Goal: Information Seeking & Learning: Check status

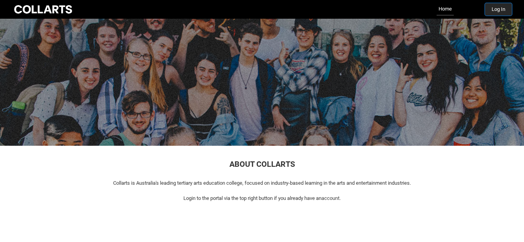
click at [503, 6] on button "Log In" at bounding box center [498, 9] width 27 height 12
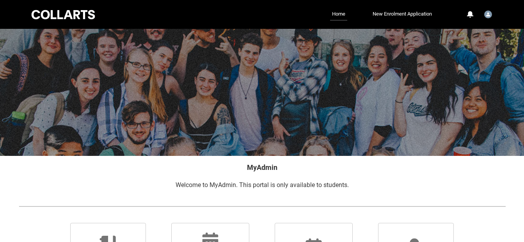
scroll to position [181, 0]
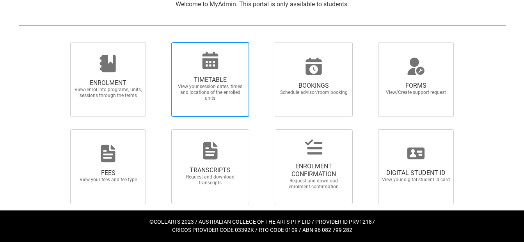
click at [203, 76] on span "TIMETABLE View your session dates, times and locations of the enrolled units" at bounding box center [210, 89] width 75 height 38
click at [161, 42] on input "TIMETABLE View your session dates, times and locations of the enrolled units" at bounding box center [161, 42] width 0 height 0
radio input "true"
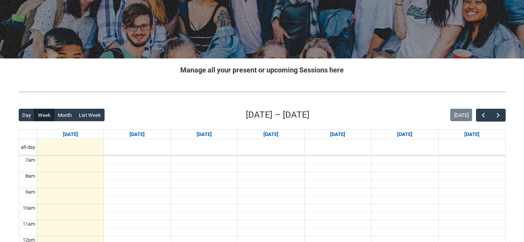
scroll to position [109, 0]
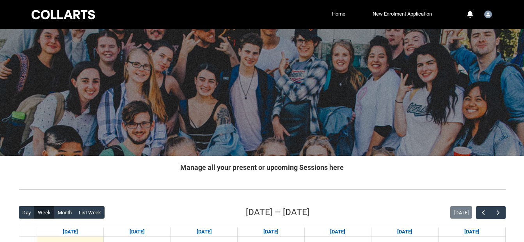
click at [338, 12] on link "Home" at bounding box center [338, 14] width 17 height 12
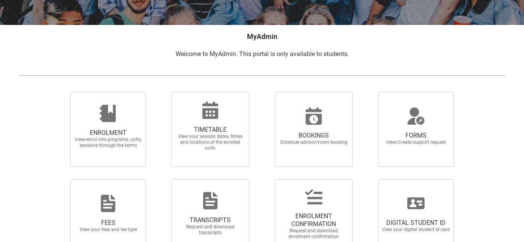
scroll to position [140, 0]
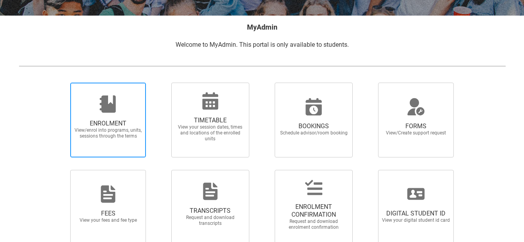
click at [109, 134] on span "View/enrol into programs, units, sessions through the terms" at bounding box center [108, 134] width 69 height 12
click at [61, 83] on input "ENROLMENT View/enrol into programs, units, sessions through the terms" at bounding box center [60, 82] width 0 height 0
radio input "true"
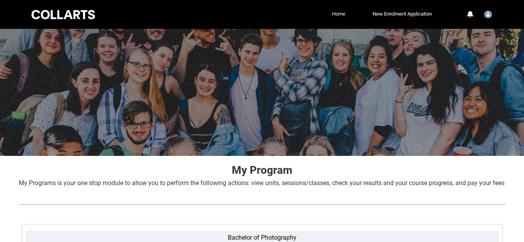
click at [334, 14] on link "Home" at bounding box center [338, 14] width 17 height 12
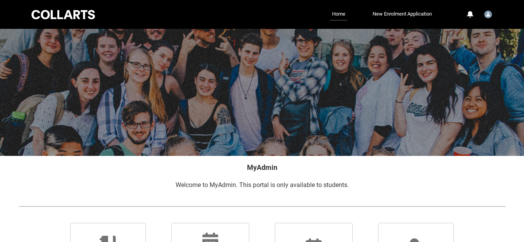
scroll to position [181, 0]
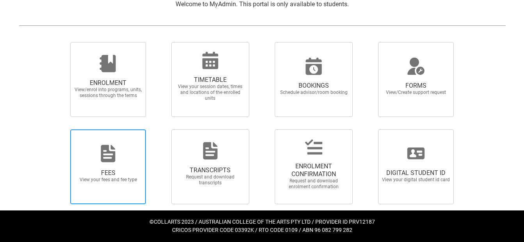
click at [120, 154] on div at bounding box center [108, 153] width 75 height 19
click at [61, 130] on input "FEES View your fees and fee type" at bounding box center [60, 129] width 0 height 0
radio input "true"
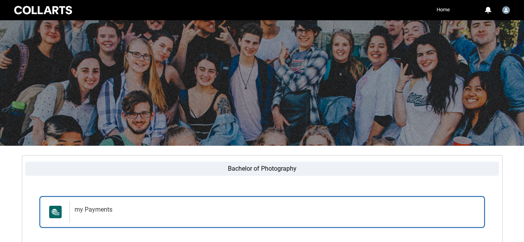
click at [91, 211] on h2 "my Payments" at bounding box center [275, 210] width 401 height 8
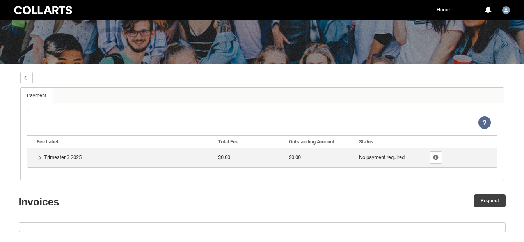
scroll to position [94, 0]
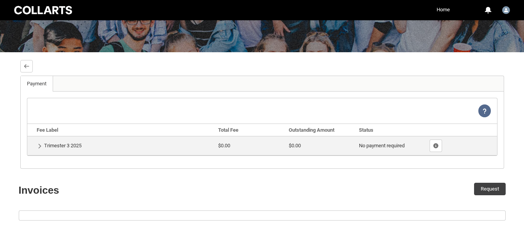
click at [67, 144] on td "Show Details Trimester 3 2025" at bounding box center [121, 145] width 188 height 19
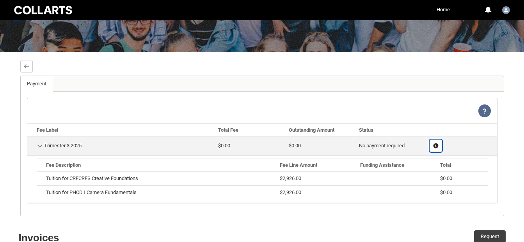
click at [436, 144] on lightning-primitive-icon "button" at bounding box center [435, 146] width 5 height 6
click at [435, 145] on lightning-primitive-icon "button" at bounding box center [435, 146] width 5 height 6
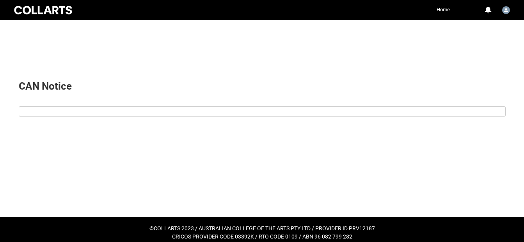
scroll to position [178, 0]
